Goal: Check status: Check status

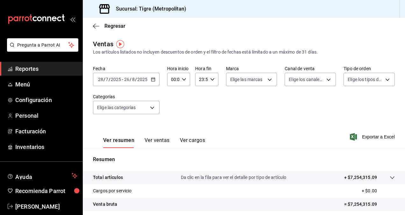
click at [156, 80] on div "[DATE] [DATE] - [DATE] [DATE]" at bounding box center [126, 79] width 67 height 13
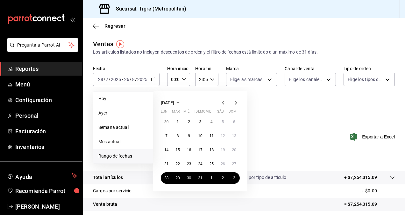
click at [220, 30] on div "Regresar" at bounding box center [244, 26] width 322 height 16
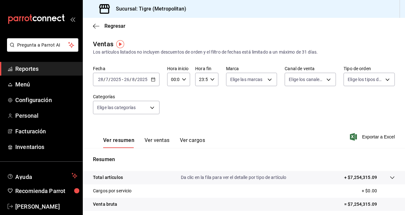
click at [211, 106] on div "Fecha [DATE] [DATE] - [DATE] [DATE] Hora inicio 00:00 Hora inicio Hora fin 23:5…" at bounding box center [244, 94] width 302 height 56
click at [152, 80] on icon "button" at bounding box center [153, 79] width 4 height 4
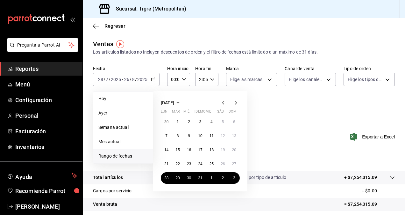
click at [224, 104] on icon "button" at bounding box center [223, 103] width 8 height 8
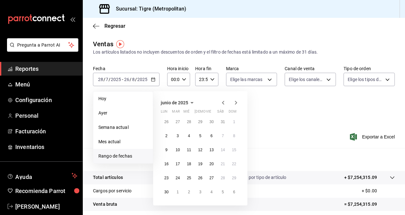
click at [224, 104] on icon "button" at bounding box center [223, 103] width 8 height 8
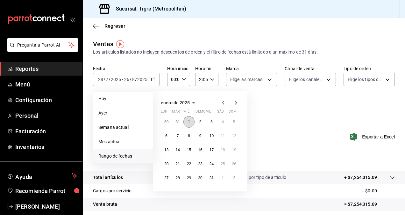
click at [189, 122] on abbr "1" at bounding box center [189, 121] width 2 height 4
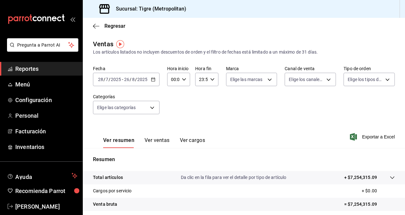
click at [154, 81] on icon "button" at bounding box center [153, 79] width 4 height 4
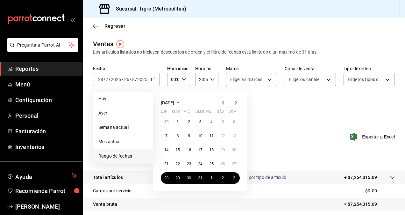
click at [122, 158] on span "Rango de fechas" at bounding box center [122, 156] width 49 height 7
click at [122, 156] on span "Rango de fechas" at bounding box center [122, 156] width 49 height 7
click at [182, 104] on icon "button" at bounding box center [178, 103] width 8 height 8
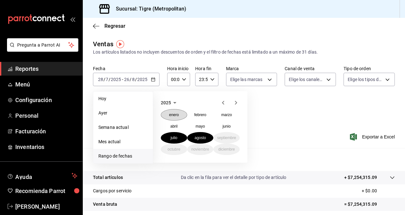
click at [173, 114] on abbr "enero" at bounding box center [174, 114] width 10 height 4
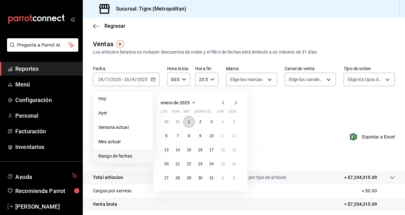
click at [186, 119] on button "1" at bounding box center [188, 121] width 11 height 11
click at [193, 104] on icon "button" at bounding box center [194, 103] width 8 height 8
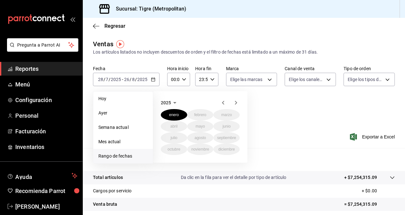
click at [111, 154] on span "Rango de fechas" at bounding box center [122, 156] width 49 height 7
click at [123, 152] on li "Rango de fechas" at bounding box center [123, 156] width 60 height 14
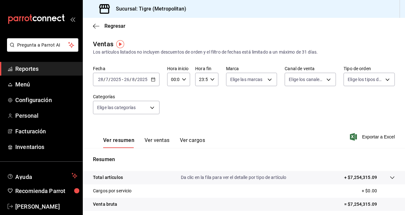
click at [154, 79] on icon "button" at bounding box center [153, 79] width 4 height 4
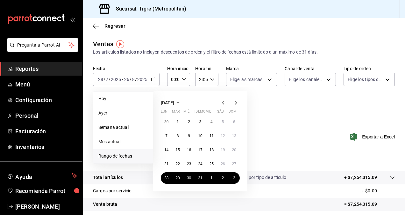
click at [182, 104] on icon "button" at bounding box center [178, 103] width 8 height 8
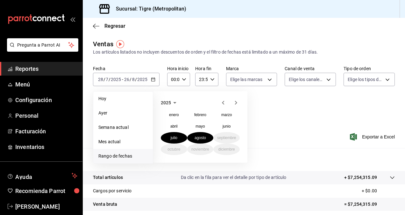
click at [190, 104] on div "2025" at bounding box center [200, 103] width 79 height 8
click at [171, 117] on abbr "enero" at bounding box center [174, 114] width 10 height 4
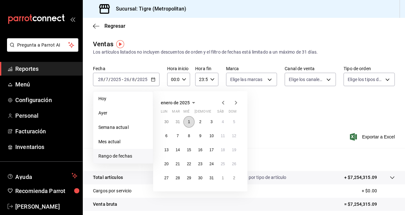
click at [189, 122] on abbr "1" at bounding box center [189, 121] width 2 height 4
click at [192, 101] on icon "button" at bounding box center [194, 103] width 8 height 8
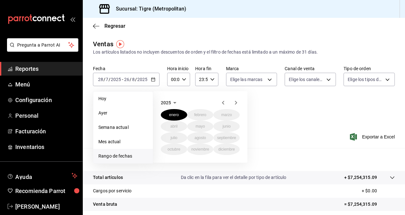
click at [177, 102] on icon "button" at bounding box center [175, 103] width 8 height 8
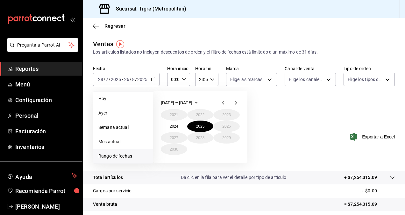
click at [192, 104] on icon "button" at bounding box center [196, 103] width 8 height 8
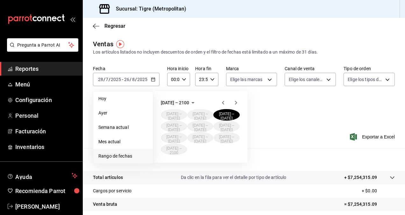
click at [135, 153] on span "Rango de fechas" at bounding box center [122, 156] width 49 height 7
click at [115, 95] on span "Hoy" at bounding box center [122, 98] width 49 height 7
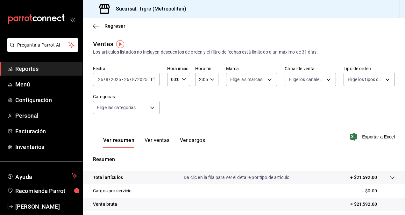
click at [153, 80] on icon "button" at bounding box center [153, 79] width 4 height 4
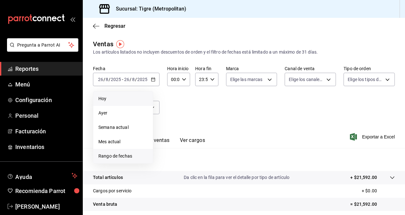
click at [126, 159] on li "Rango de fechas" at bounding box center [123, 156] width 60 height 14
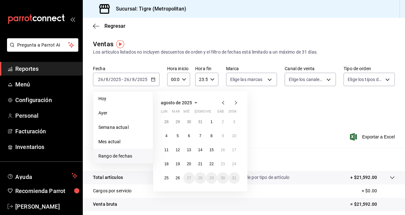
click at [224, 103] on icon "button" at bounding box center [223, 103] width 8 height 8
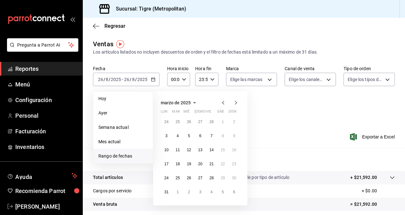
click at [224, 103] on icon "button" at bounding box center [223, 103] width 8 height 8
click at [190, 122] on button "1" at bounding box center [188, 121] width 11 height 11
click at [238, 102] on icon "button" at bounding box center [236, 103] width 8 height 8
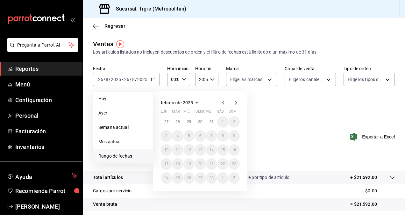
click at [238, 102] on icon "button" at bounding box center [236, 103] width 8 height 8
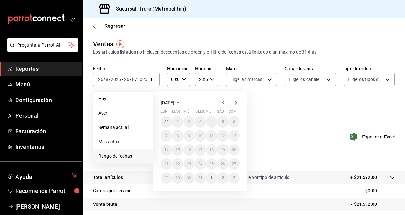
click at [238, 102] on icon "button" at bounding box center [236, 103] width 8 height 8
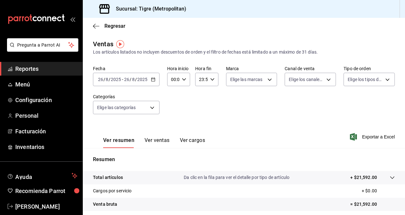
click at [154, 77] on icon "button" at bounding box center [153, 79] width 4 height 4
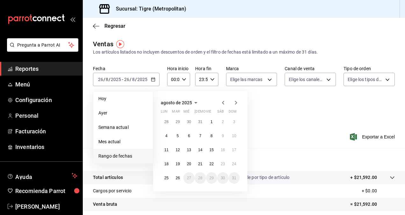
click at [222, 104] on icon "button" at bounding box center [223, 103] width 8 height 8
click at [179, 118] on button "1" at bounding box center [177, 121] width 11 height 11
click at [201, 177] on abbr "31" at bounding box center [200, 177] width 4 height 4
